Goal: Task Accomplishment & Management: Use online tool/utility

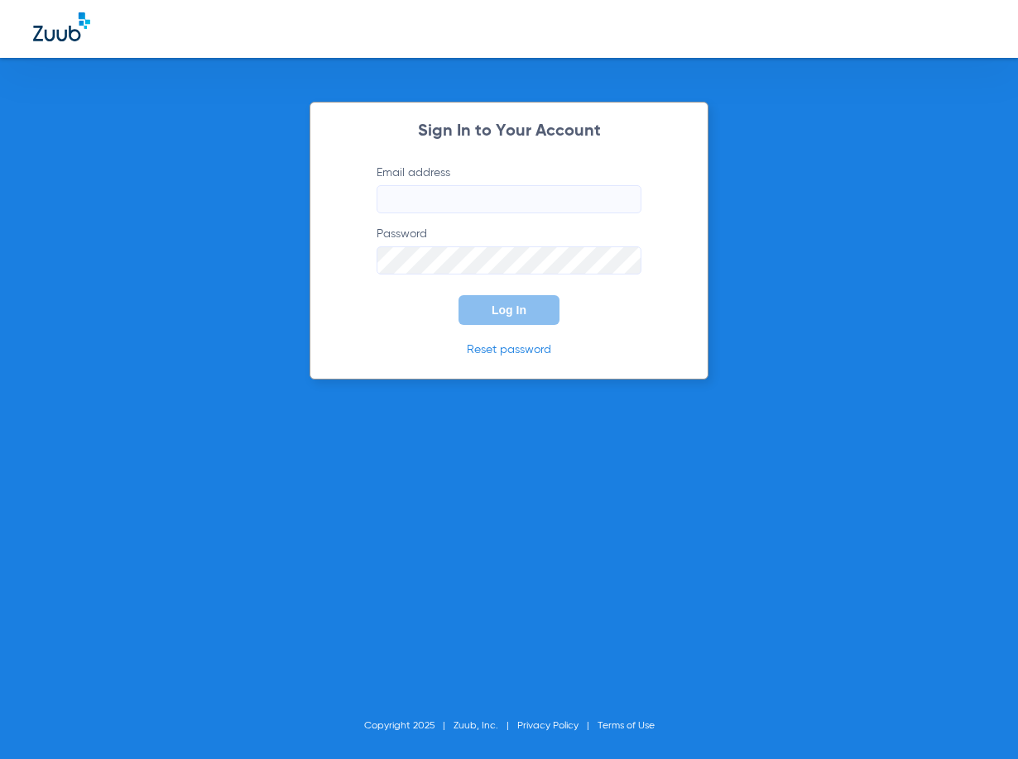
type input "[EMAIL_ADDRESS][DOMAIN_NAME]"
click at [500, 311] on span "Log In" at bounding box center [508, 310] width 35 height 13
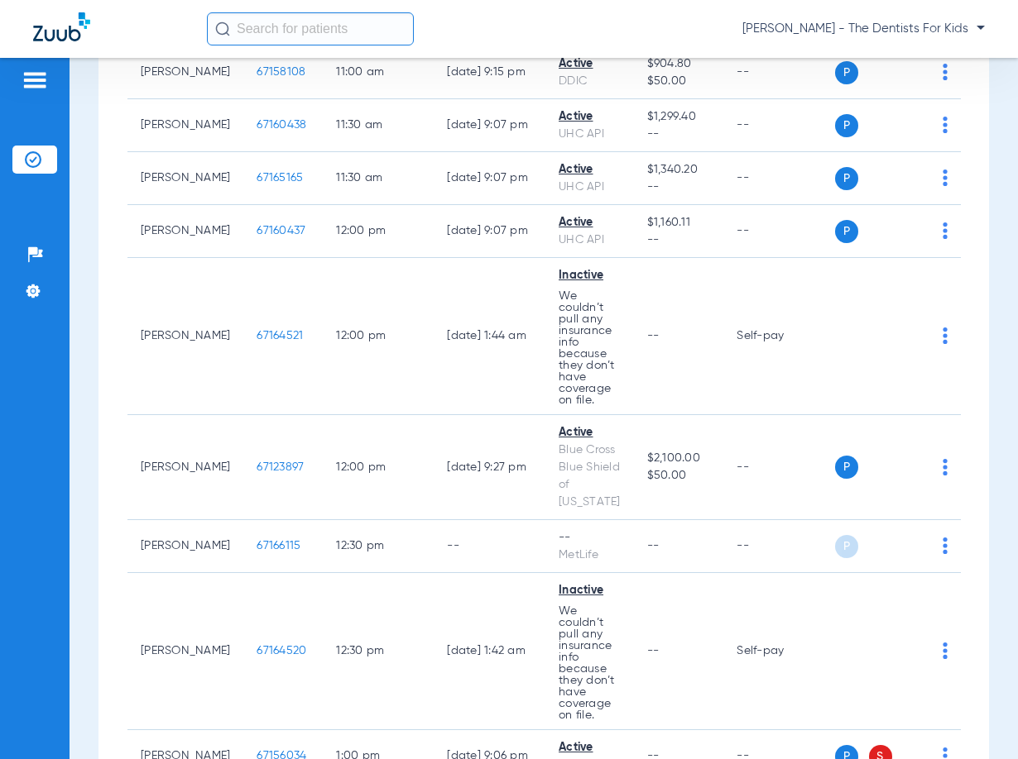
scroll to position [1944, 0]
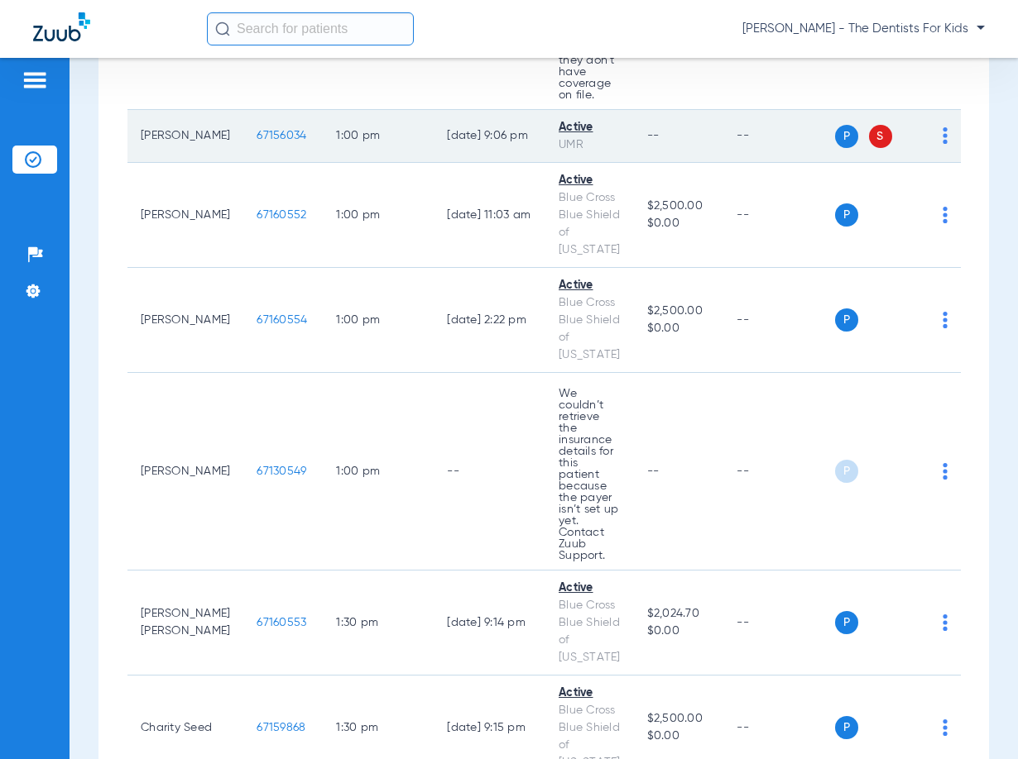
click at [940, 110] on td "P S" at bounding box center [898, 136] width 126 height 53
click at [942, 127] on img at bounding box center [944, 135] width 5 height 17
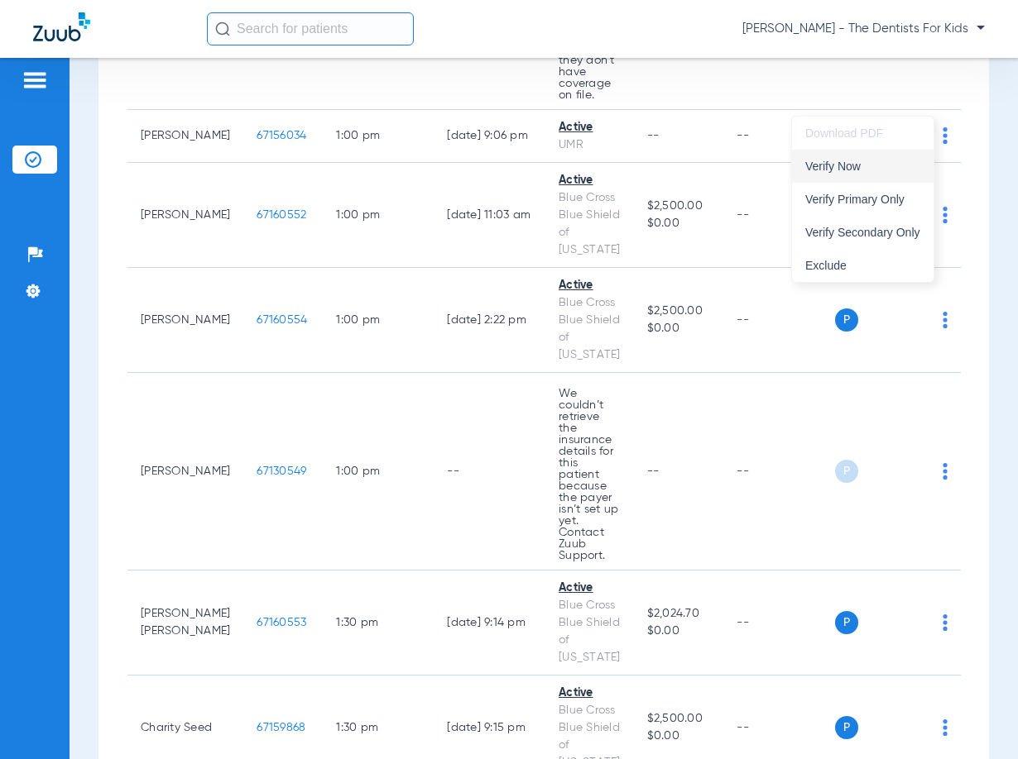
click at [837, 170] on span "Verify Now" at bounding box center [862, 166] width 115 height 12
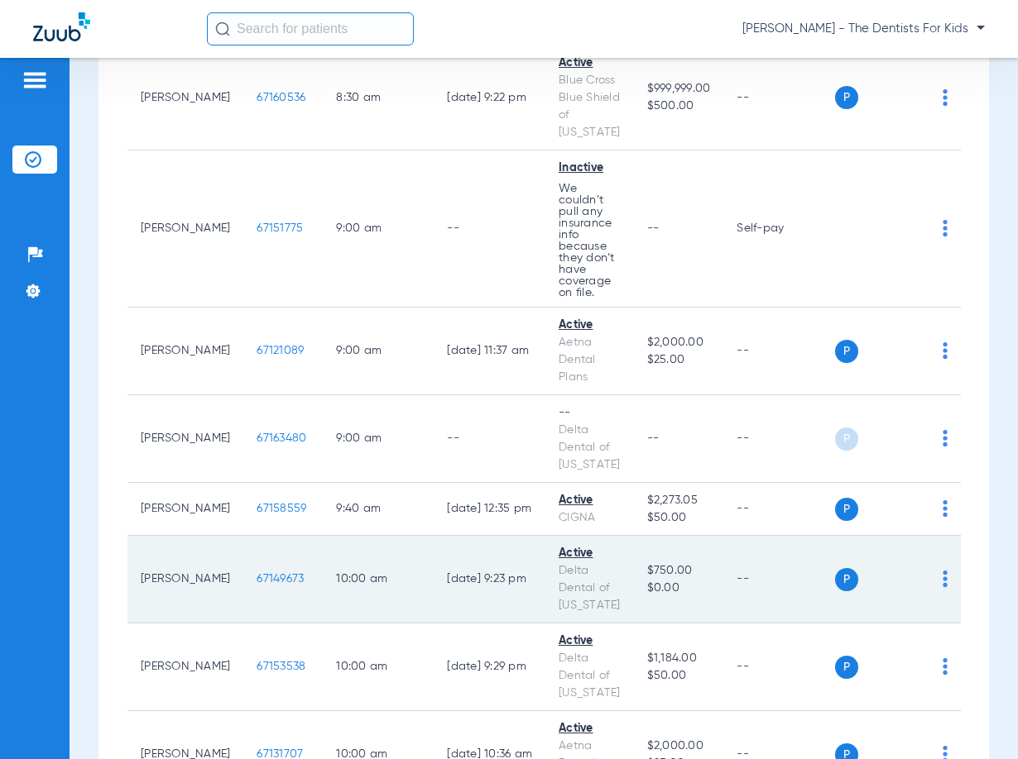
scroll to position [0, 0]
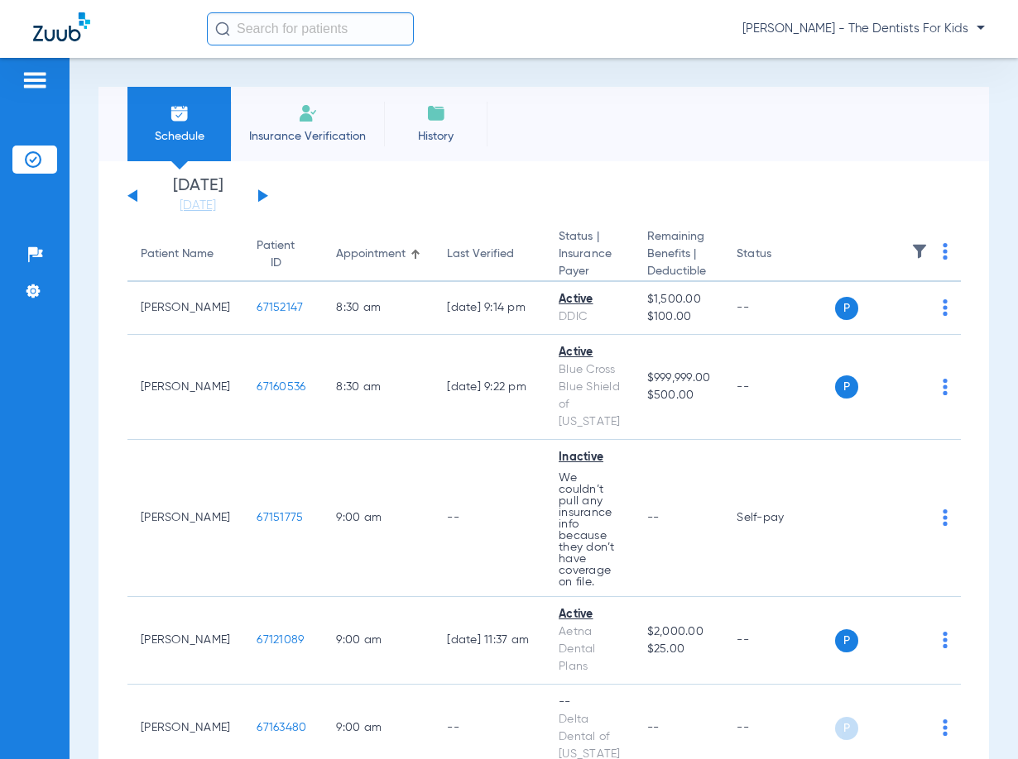
drag, startPoint x: 506, startPoint y: 165, endPoint x: 462, endPoint y: 169, distance: 44.8
click at [268, 196] on app-single-date-navigator "[DATE] [DATE] [DATE] [DATE] [DATE] [DATE] [DATE] [DATE] [DATE] [DATE] [DATE] [D…" at bounding box center [543, 196] width 832 height 36
click at [266, 188] on div "[DATE] [DATE] [DATE] [DATE] [DATE] [DATE] [DATE] [DATE] [DATE] [DATE] [DATE] [D…" at bounding box center [197, 196] width 141 height 36
click at [217, 208] on link "[DATE]" at bounding box center [197, 206] width 99 height 17
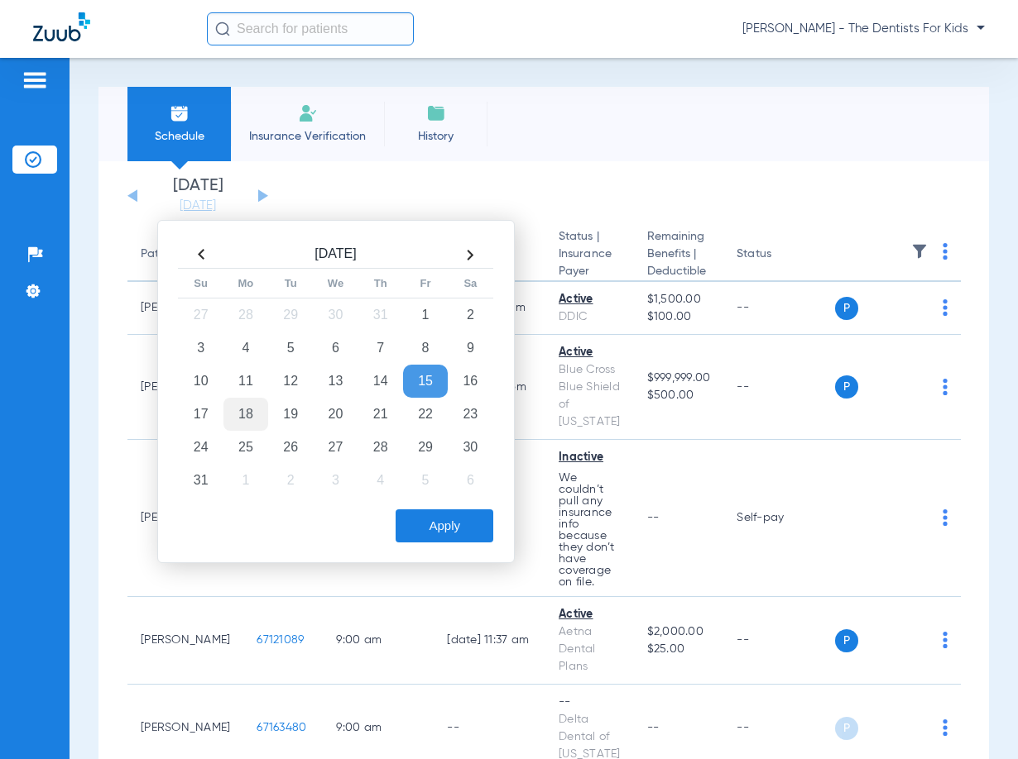
click at [245, 424] on td "18" at bounding box center [245, 414] width 45 height 33
click at [275, 418] on td "19" at bounding box center [290, 414] width 45 height 33
click at [443, 511] on button "Apply" at bounding box center [444, 526] width 98 height 33
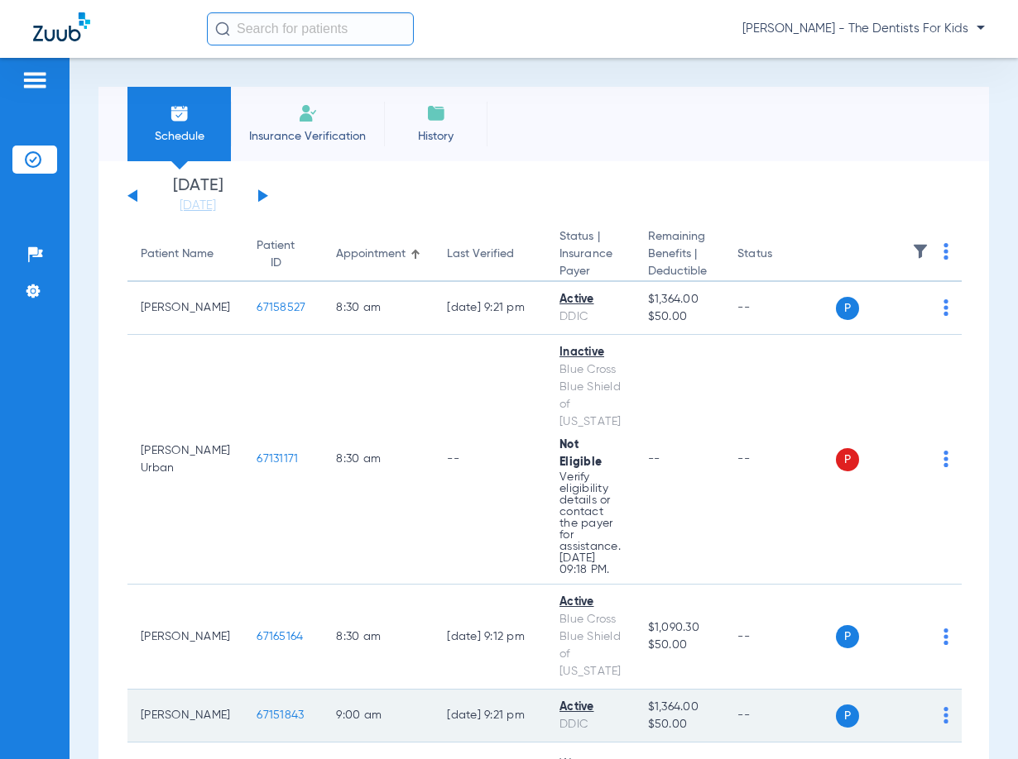
scroll to position [331, 0]
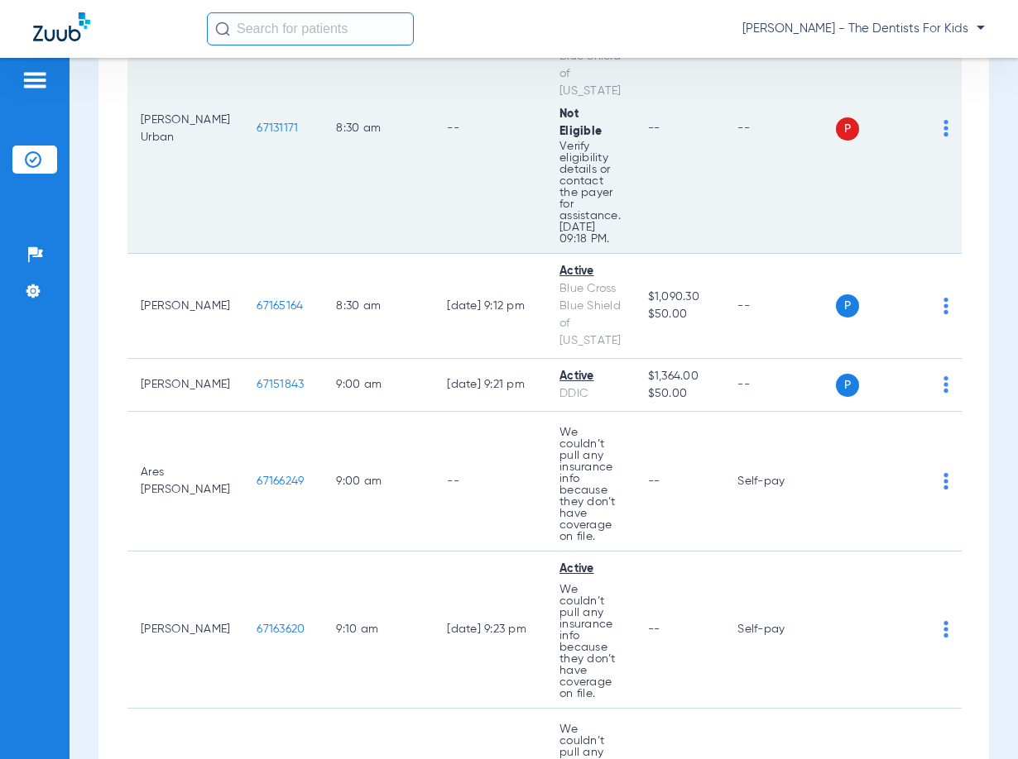
click at [948, 128] on app-appointment-dropdown at bounding box center [945, 128] width 5 height 17
click at [946, 122] on img at bounding box center [945, 128] width 5 height 17
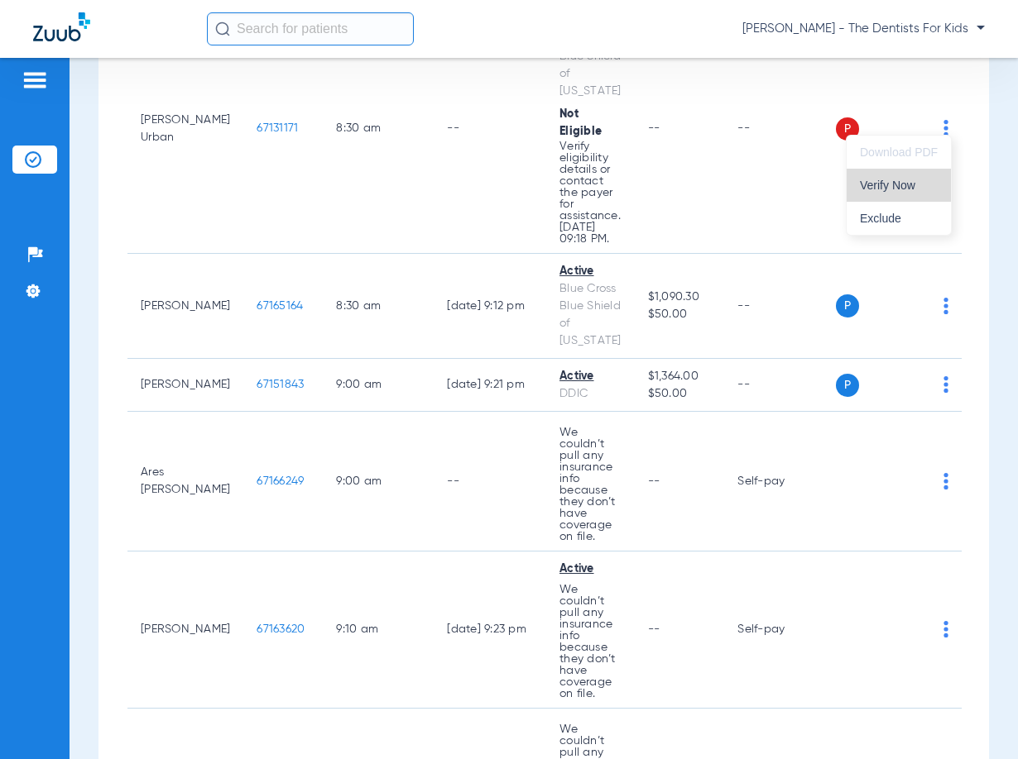
click at [892, 180] on span "Verify Now" at bounding box center [899, 186] width 78 height 12
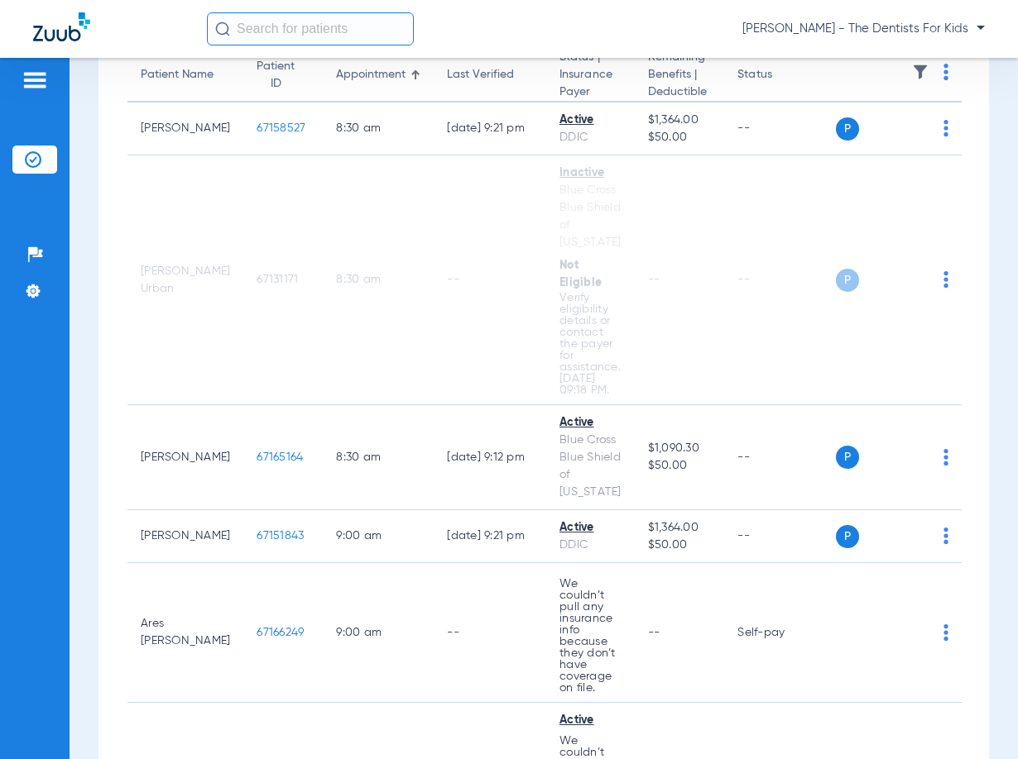
scroll to position [0, 0]
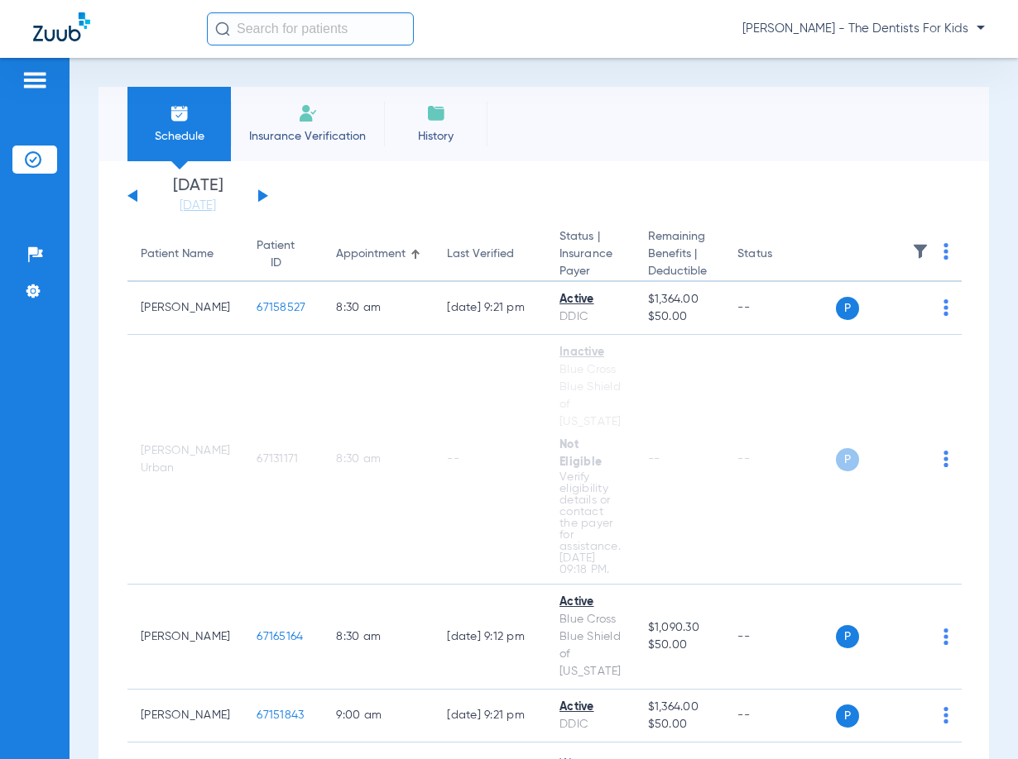
click at [258, 200] on button at bounding box center [263, 195] width 10 height 12
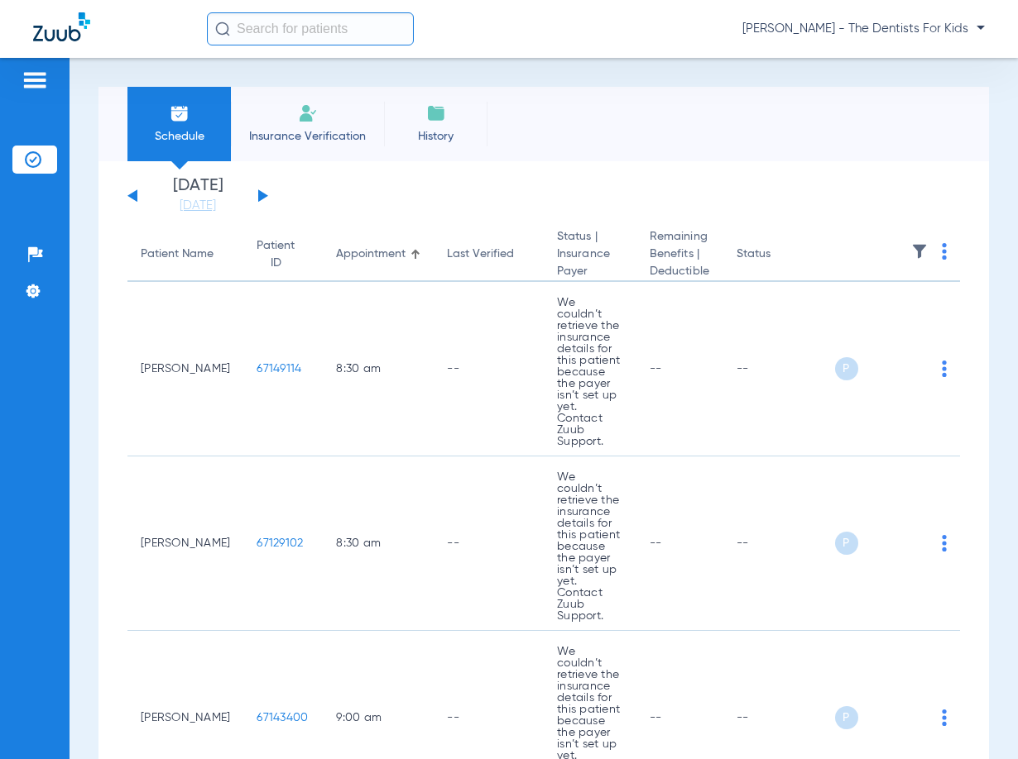
click at [260, 193] on button at bounding box center [263, 195] width 10 height 12
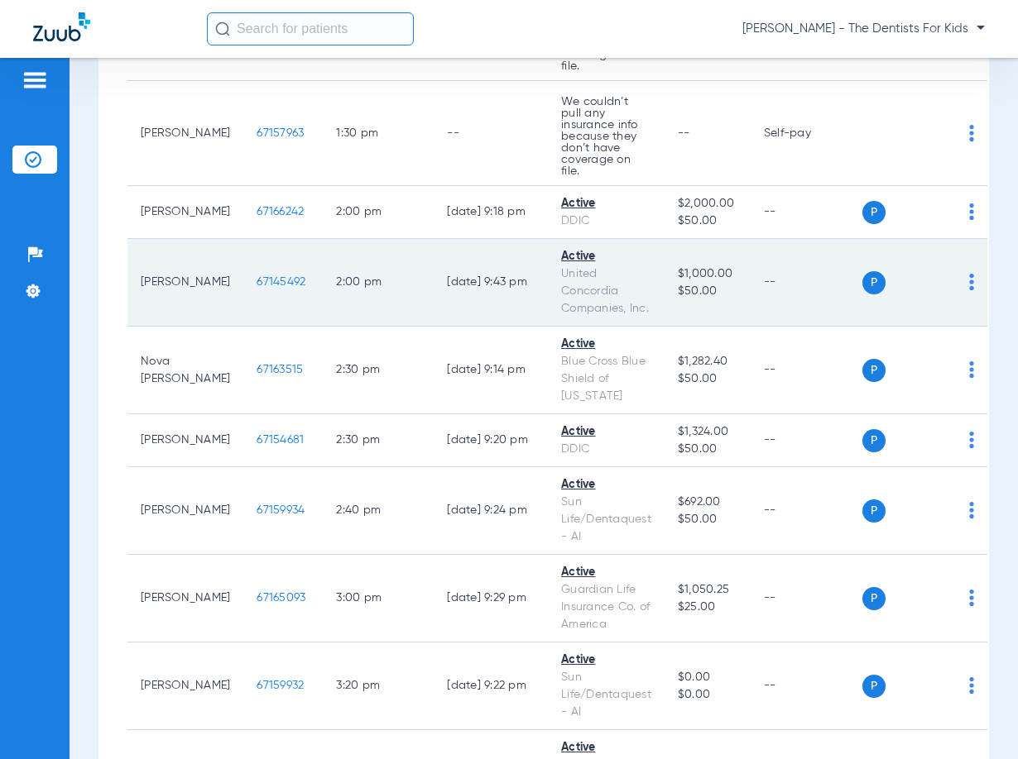
scroll to position [993, 0]
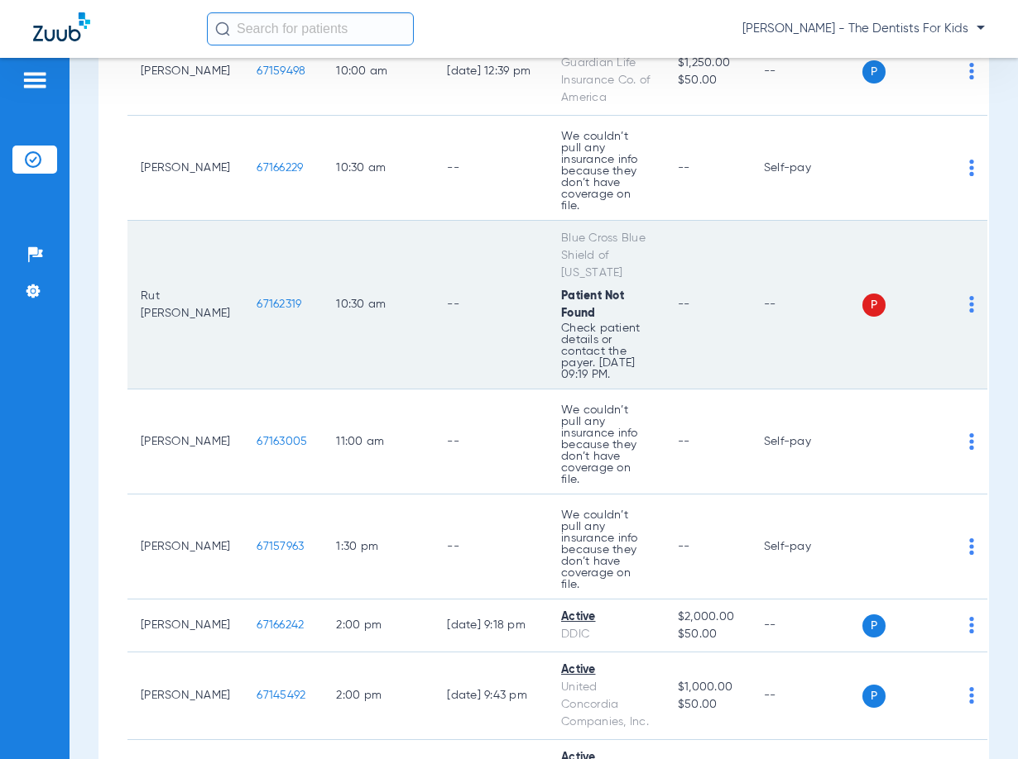
click at [969, 296] on img at bounding box center [971, 304] width 5 height 17
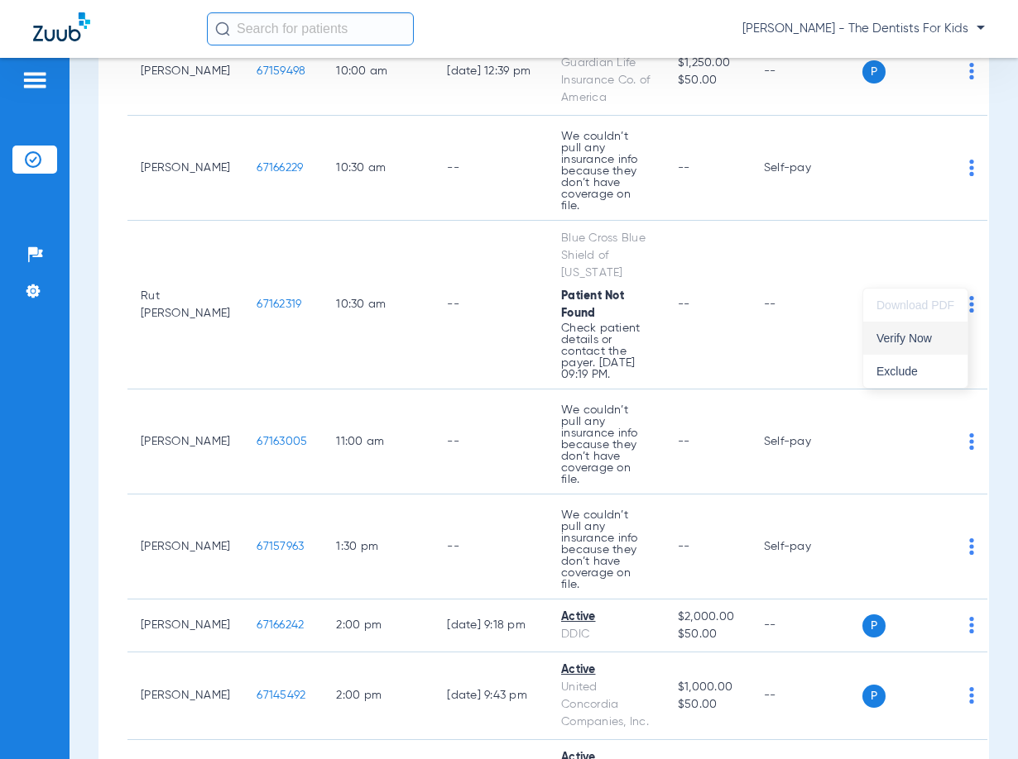
click at [906, 334] on span "Verify Now" at bounding box center [915, 339] width 78 height 12
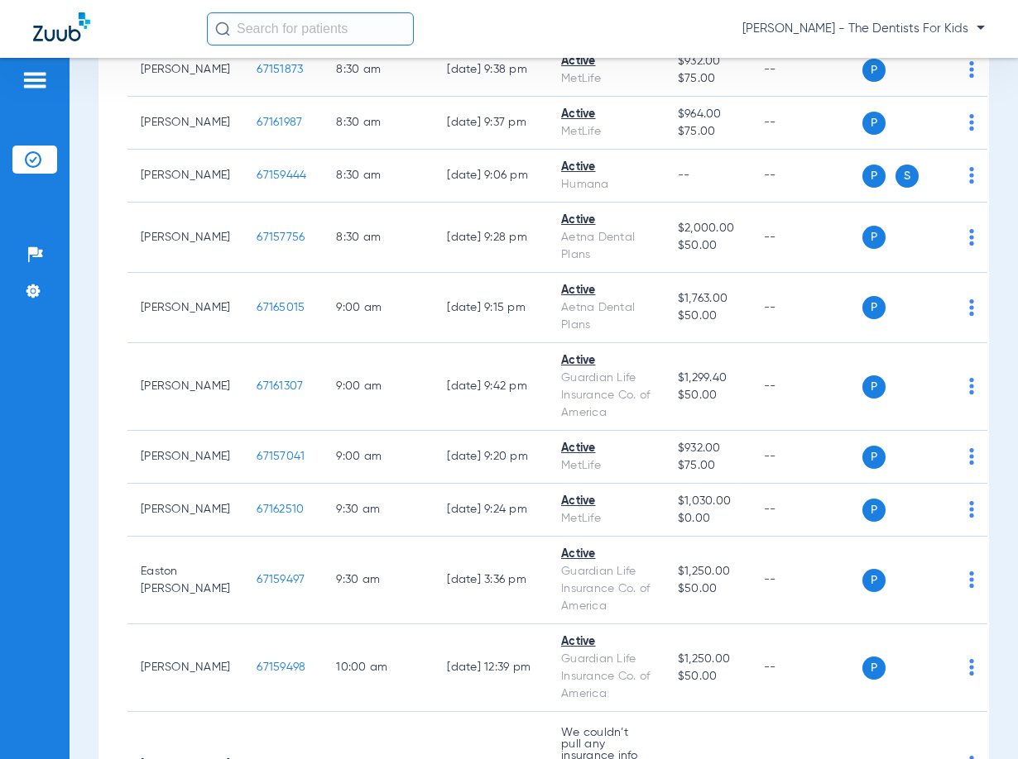
scroll to position [0, 0]
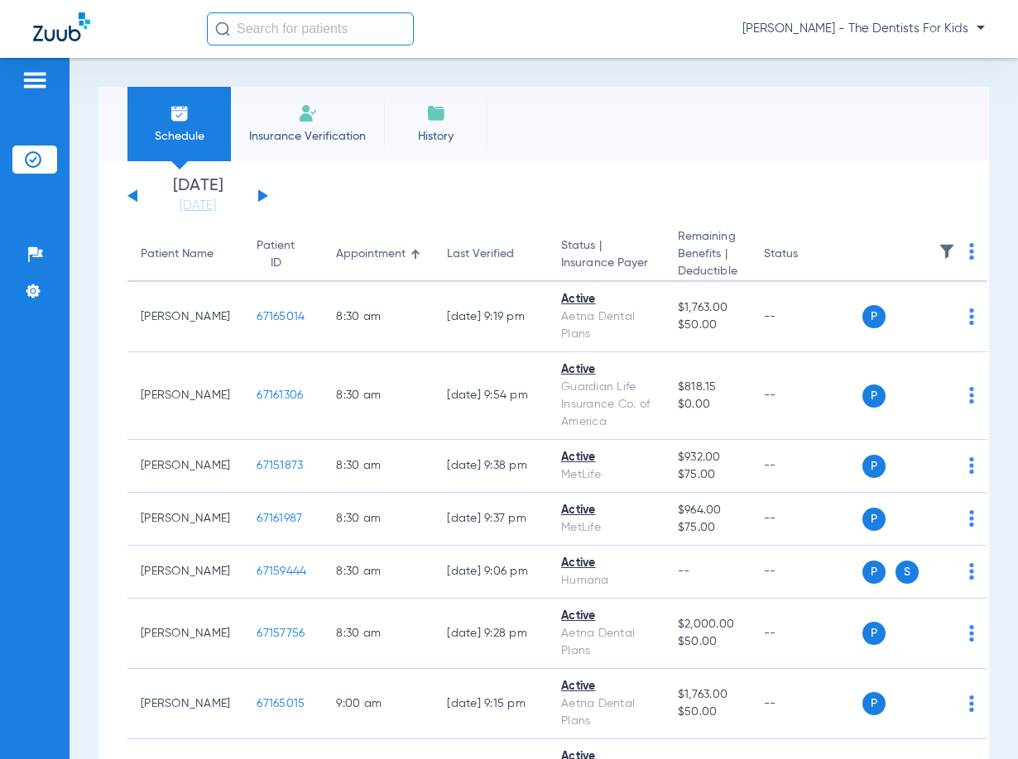
click at [265, 199] on div "[DATE] [DATE] [DATE] [DATE] [DATE] [DATE] [DATE] [DATE] [DATE] [DATE] [DATE] [D…" at bounding box center [197, 196] width 141 height 36
click at [262, 196] on button at bounding box center [263, 195] width 10 height 12
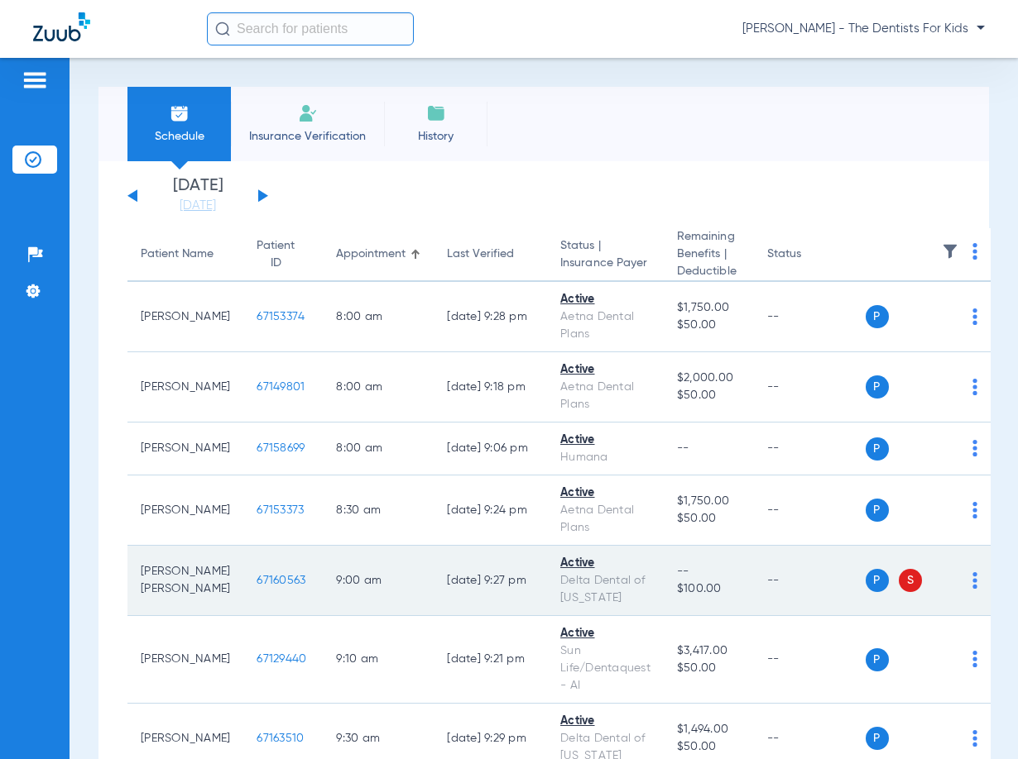
scroll to position [414, 0]
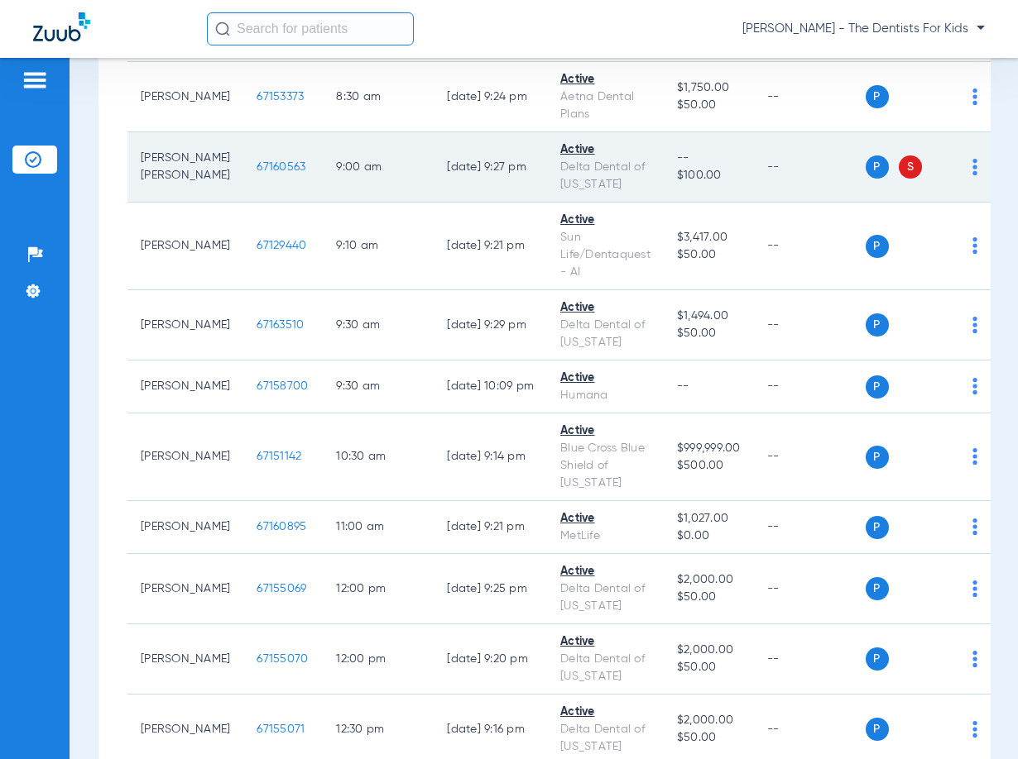
click at [972, 165] on img at bounding box center [974, 167] width 5 height 17
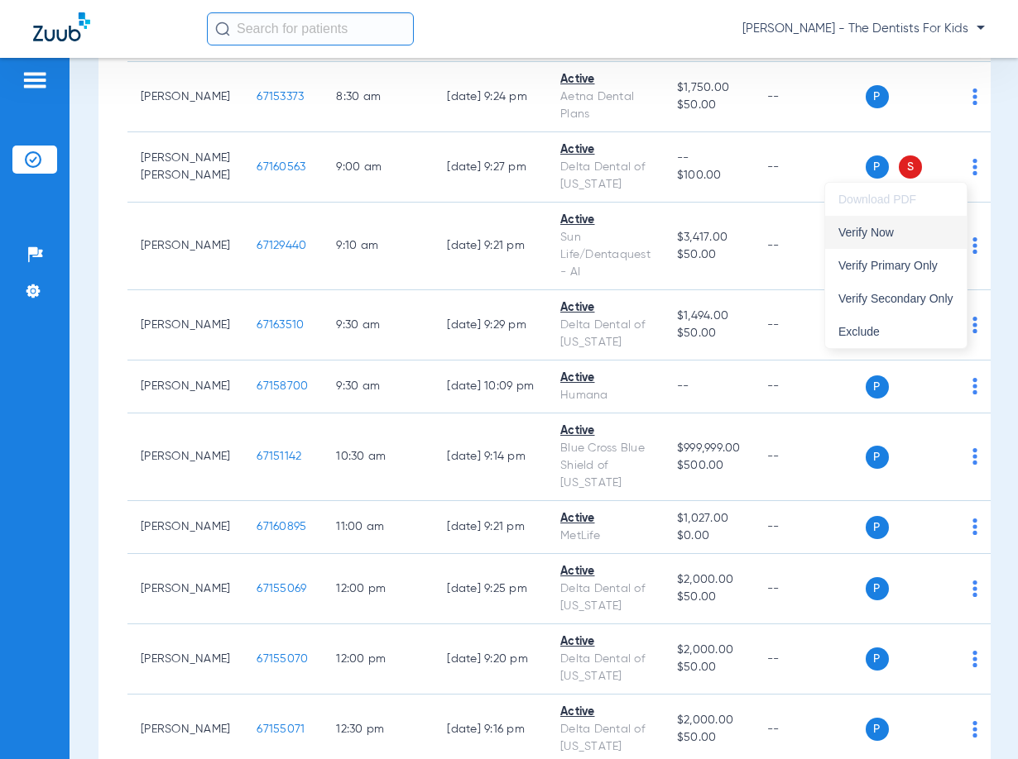
click at [884, 236] on span "Verify Now" at bounding box center [895, 233] width 115 height 12
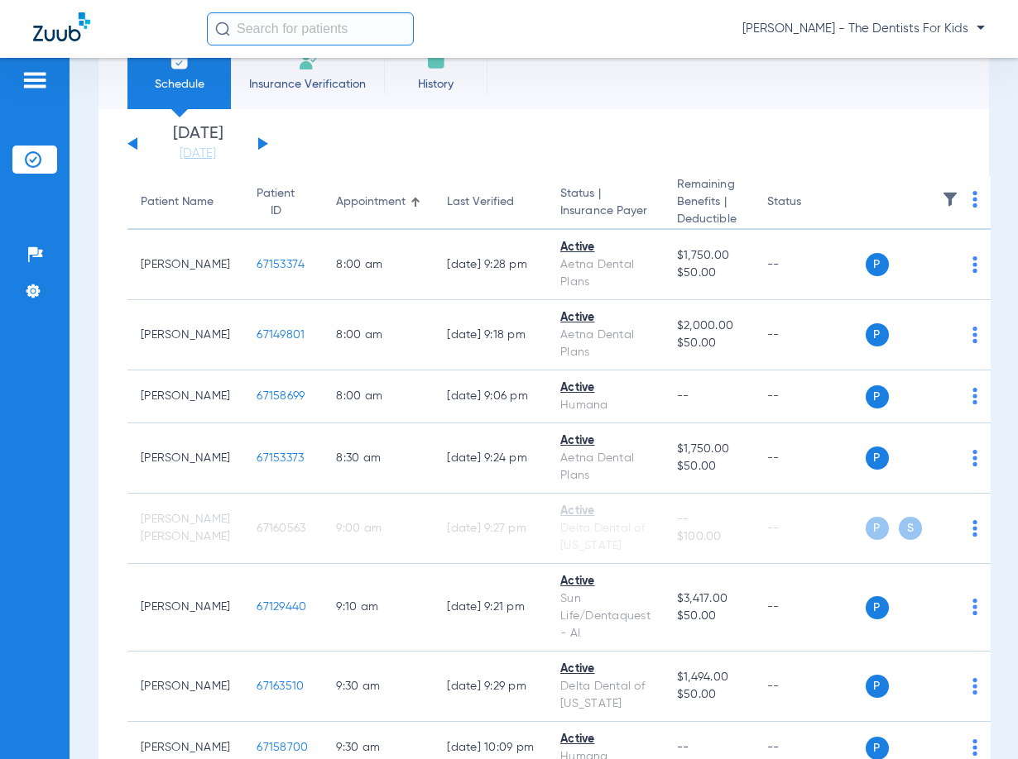
scroll to position [0, 0]
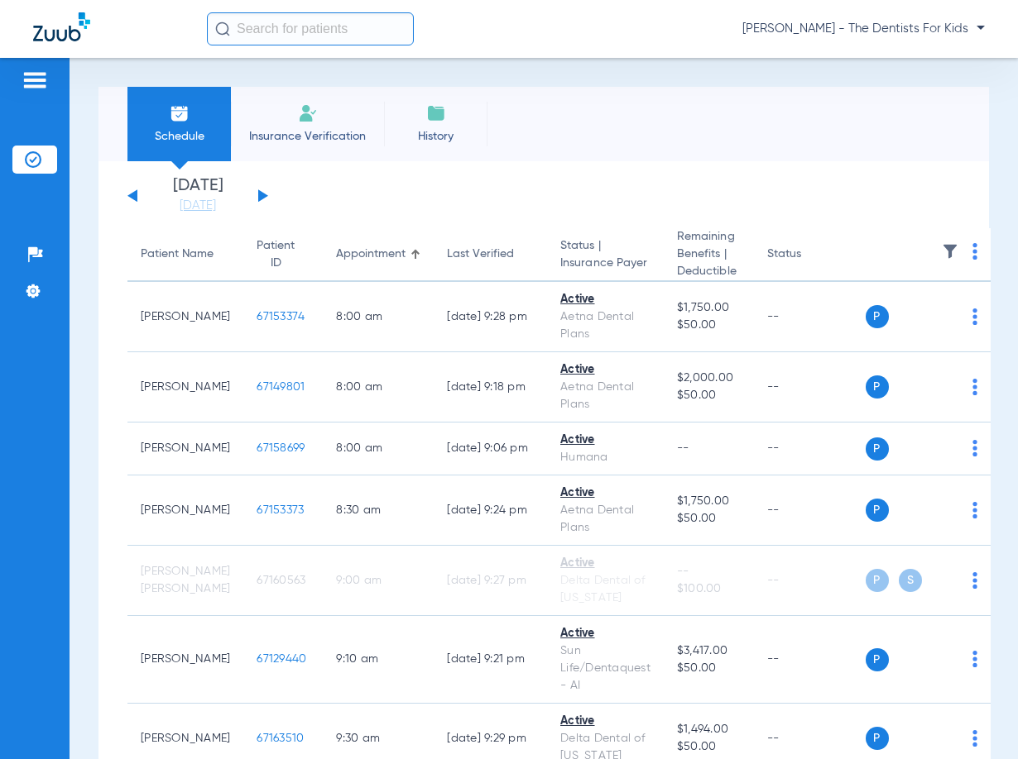
click at [123, 193] on div "[DATE] [DATE] [DATE] [DATE] [DATE] [DATE] [DATE] [DATE] [DATE] [DATE] [DATE] [D…" at bounding box center [543, 770] width 890 height 1218
click at [127, 194] on div "[DATE] [DATE] [DATE] [DATE] [DATE] [DATE] [DATE] [DATE] [DATE] [DATE] [DATE] [D…" at bounding box center [197, 196] width 141 height 36
click at [133, 193] on button at bounding box center [132, 195] width 10 height 12
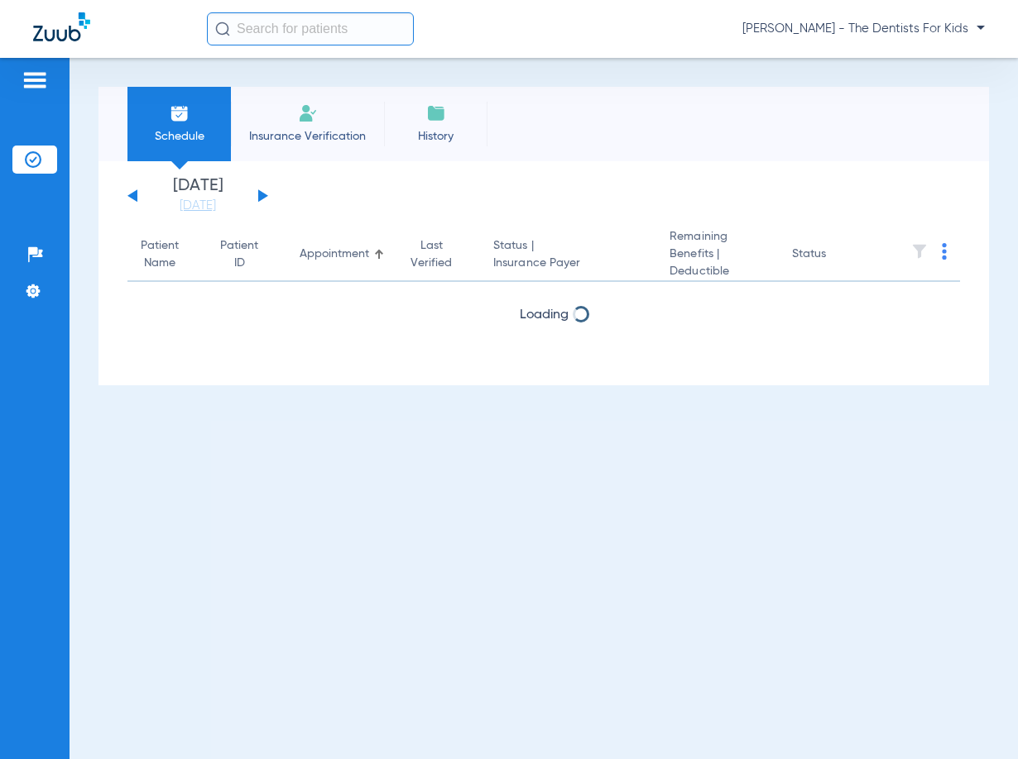
click at [133, 193] on button at bounding box center [132, 195] width 10 height 12
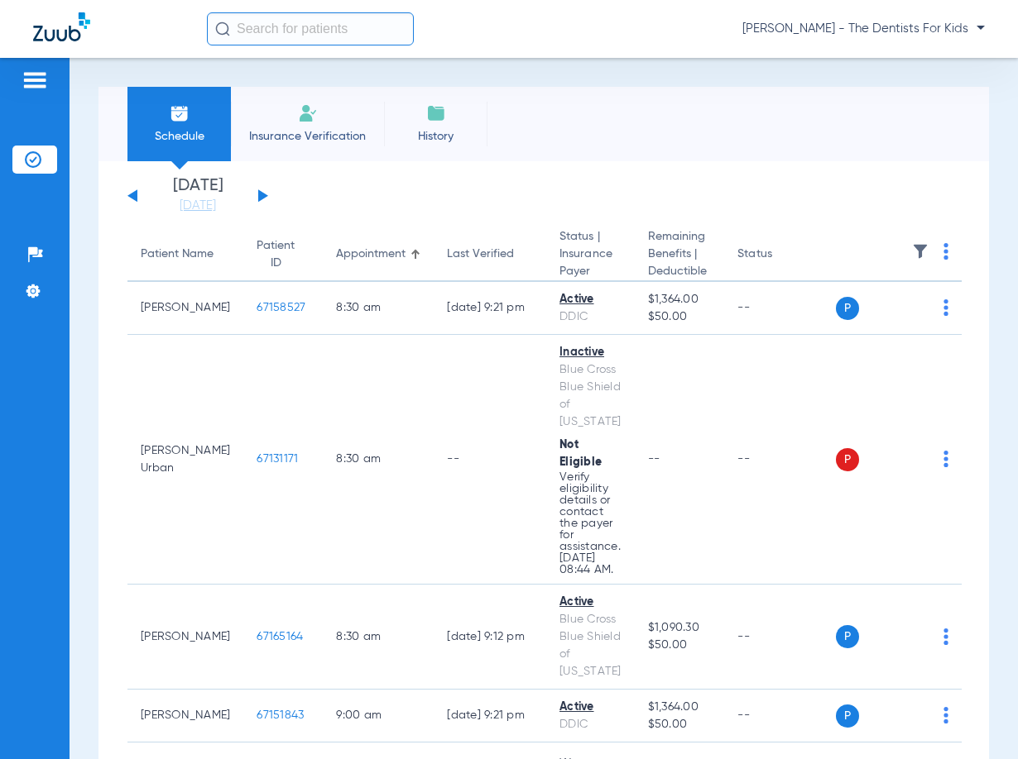
drag, startPoint x: 808, startPoint y: 317, endPoint x: 779, endPoint y: 112, distance: 207.3
click at [722, 152] on div "Schedule Insurance Verification History Last Appt. Sync Time: [DATE] - 09:26 AM" at bounding box center [543, 124] width 890 height 74
click at [644, 183] on app-single-date-navigator "[DATE] [DATE] [DATE] [DATE] [DATE] [DATE] [DATE] [DATE] [DATE] [DATE] [DATE] [D…" at bounding box center [543, 196] width 832 height 36
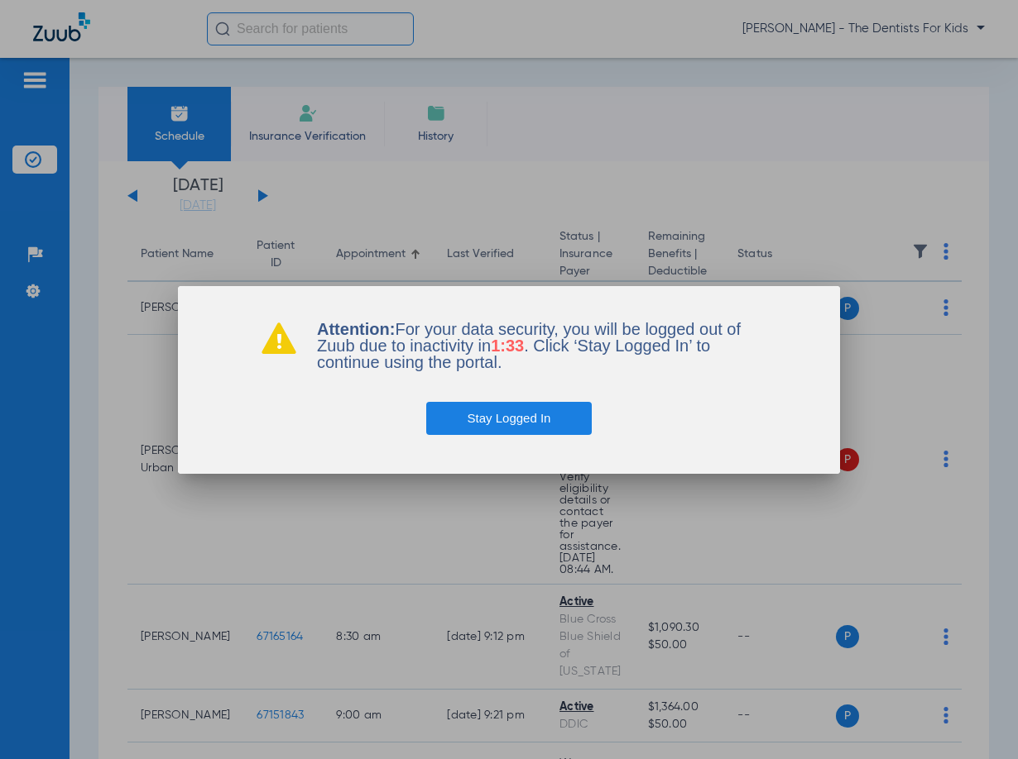
click at [541, 417] on button "Stay Logged In" at bounding box center [509, 418] width 166 height 33
